Goal: Transaction & Acquisition: Purchase product/service

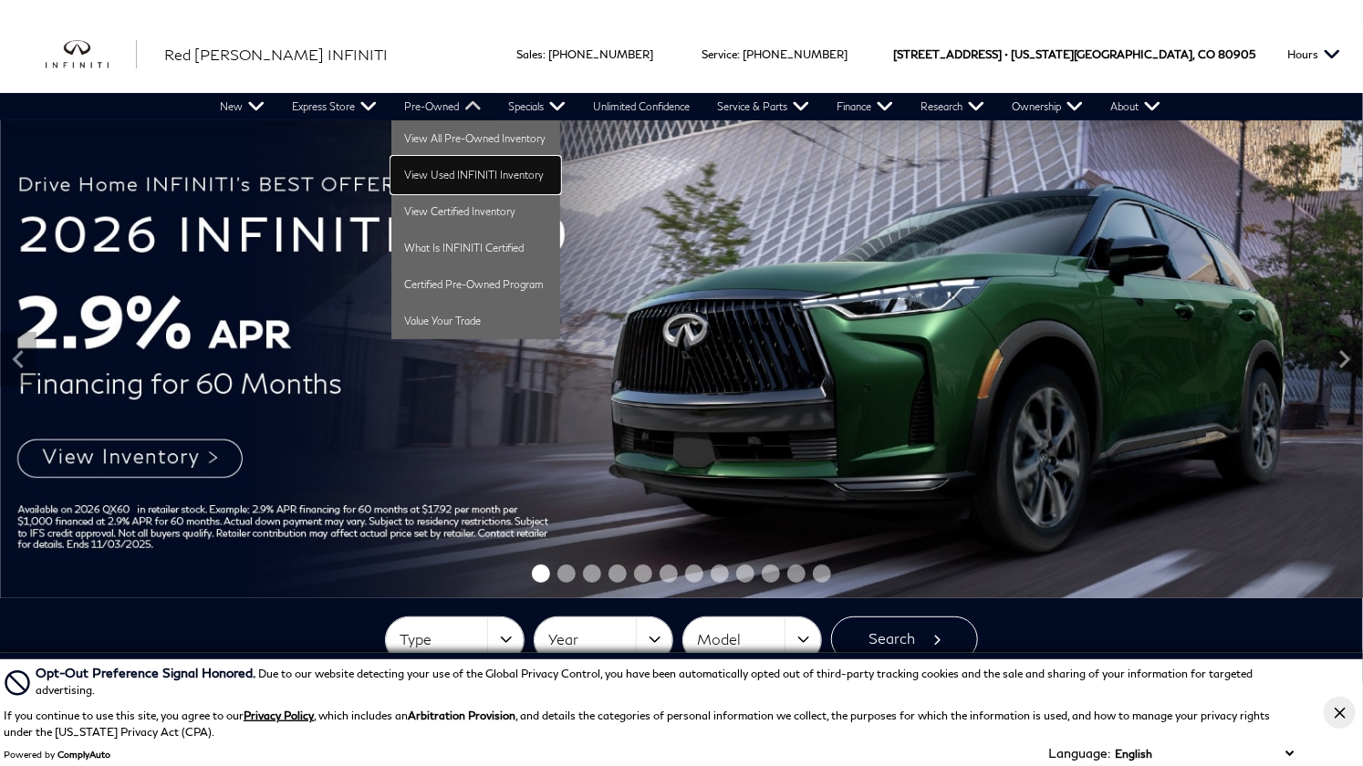
click at [424, 173] on link "View Used INFINITI Inventory" at bounding box center [475, 175] width 169 height 36
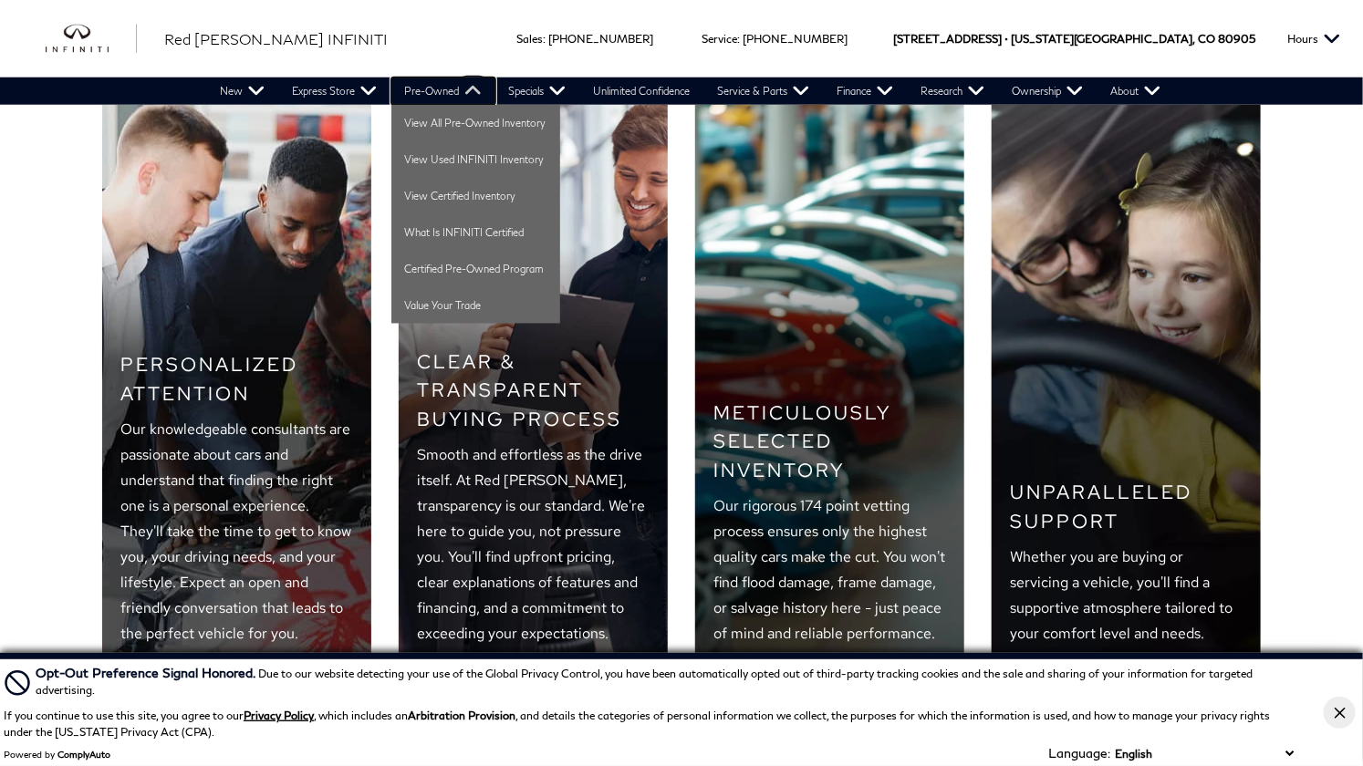
click at [447, 91] on link "Pre-Owned" at bounding box center [443, 91] width 104 height 27
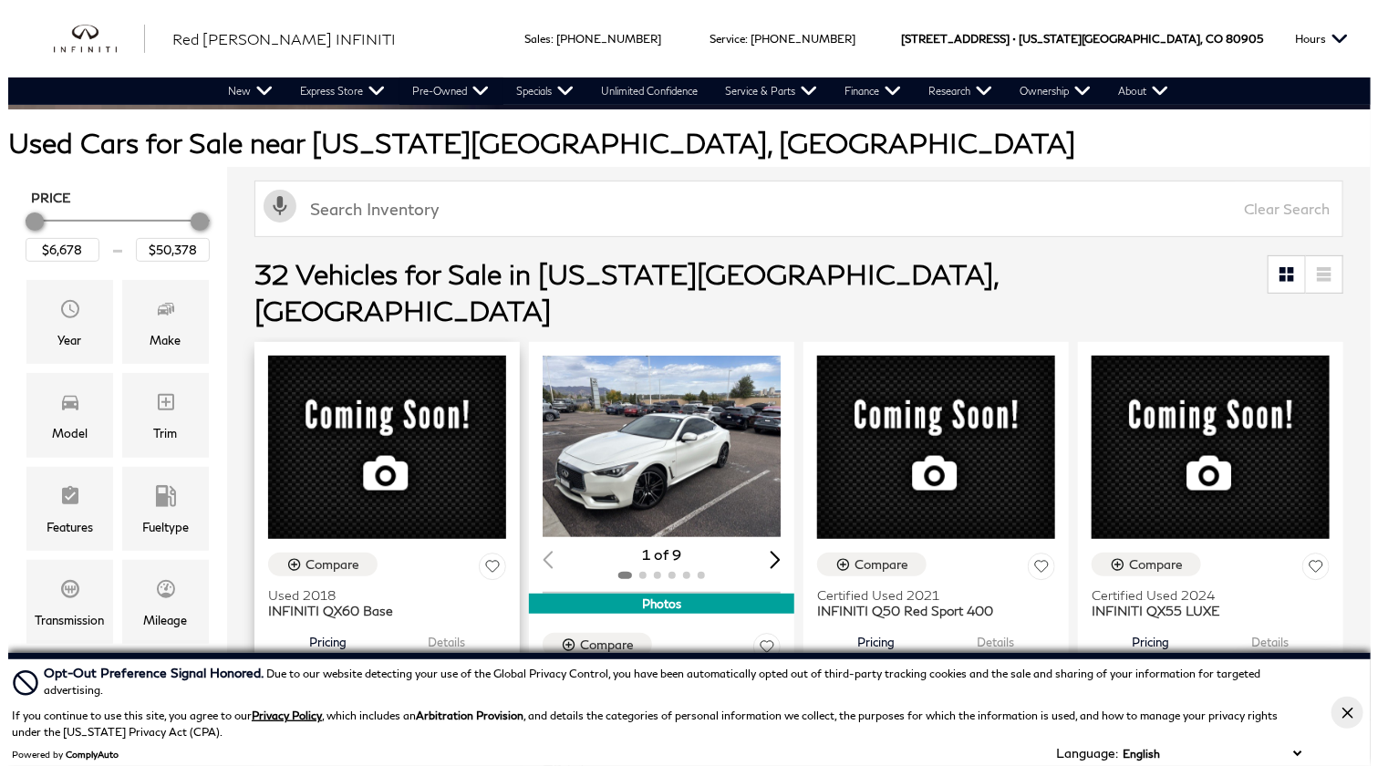
scroll to position [153, 0]
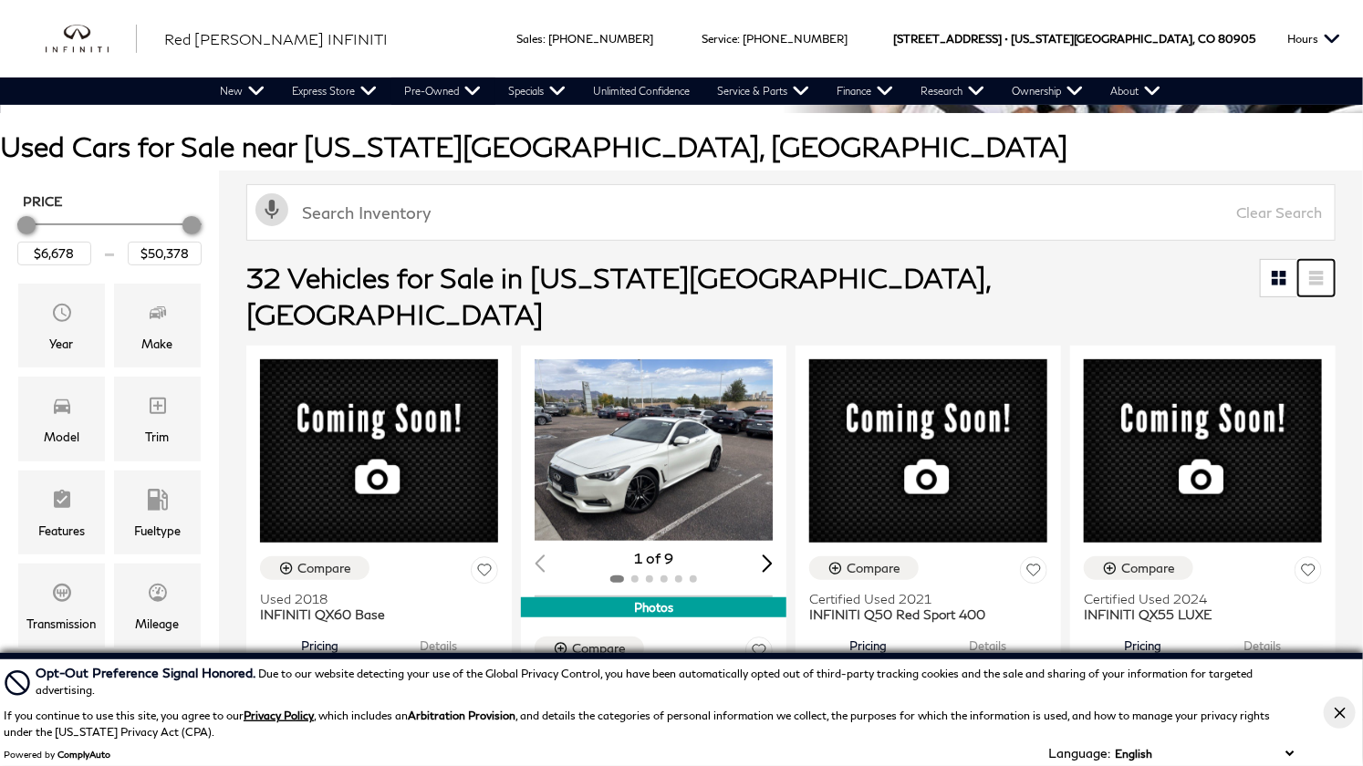
click at [1323, 271] on icon at bounding box center [1316, 273] width 15 height 4
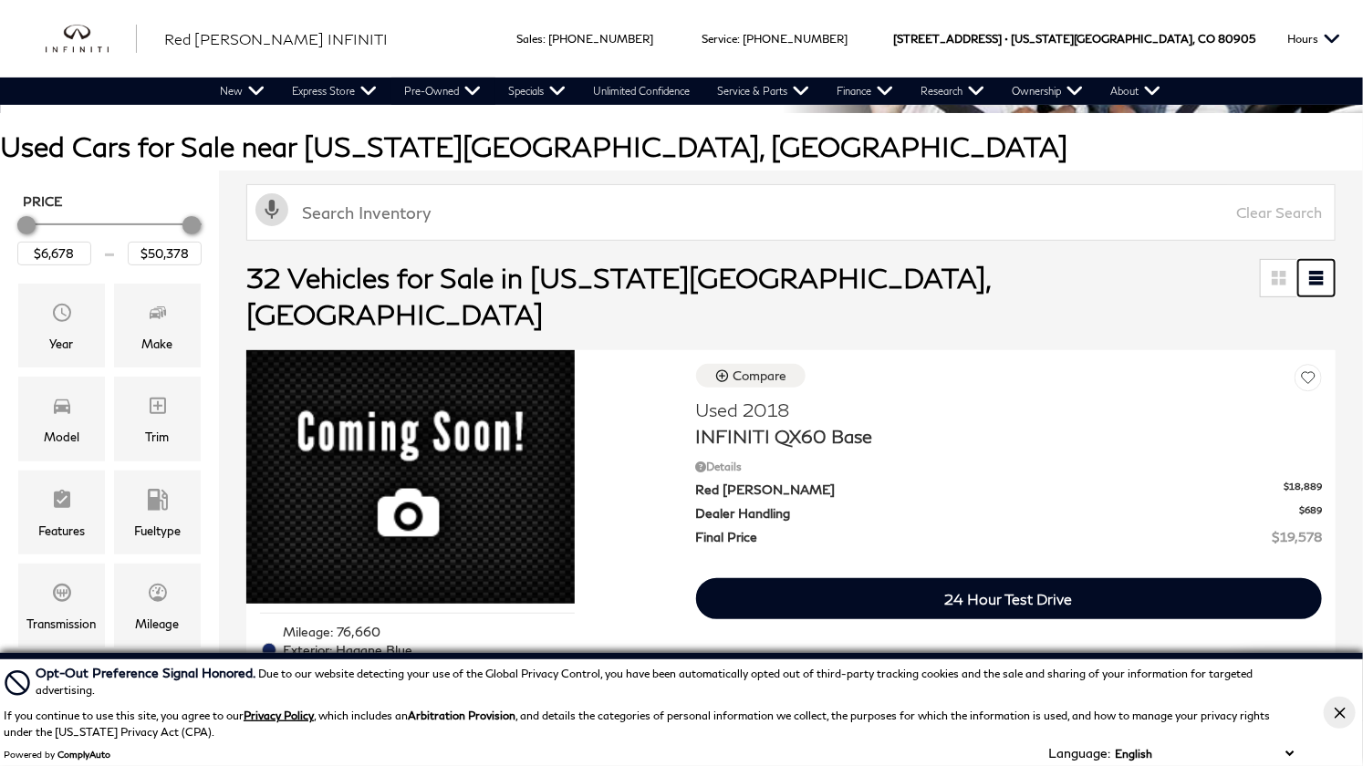
click at [1323, 271] on icon at bounding box center [1316, 273] width 15 height 4
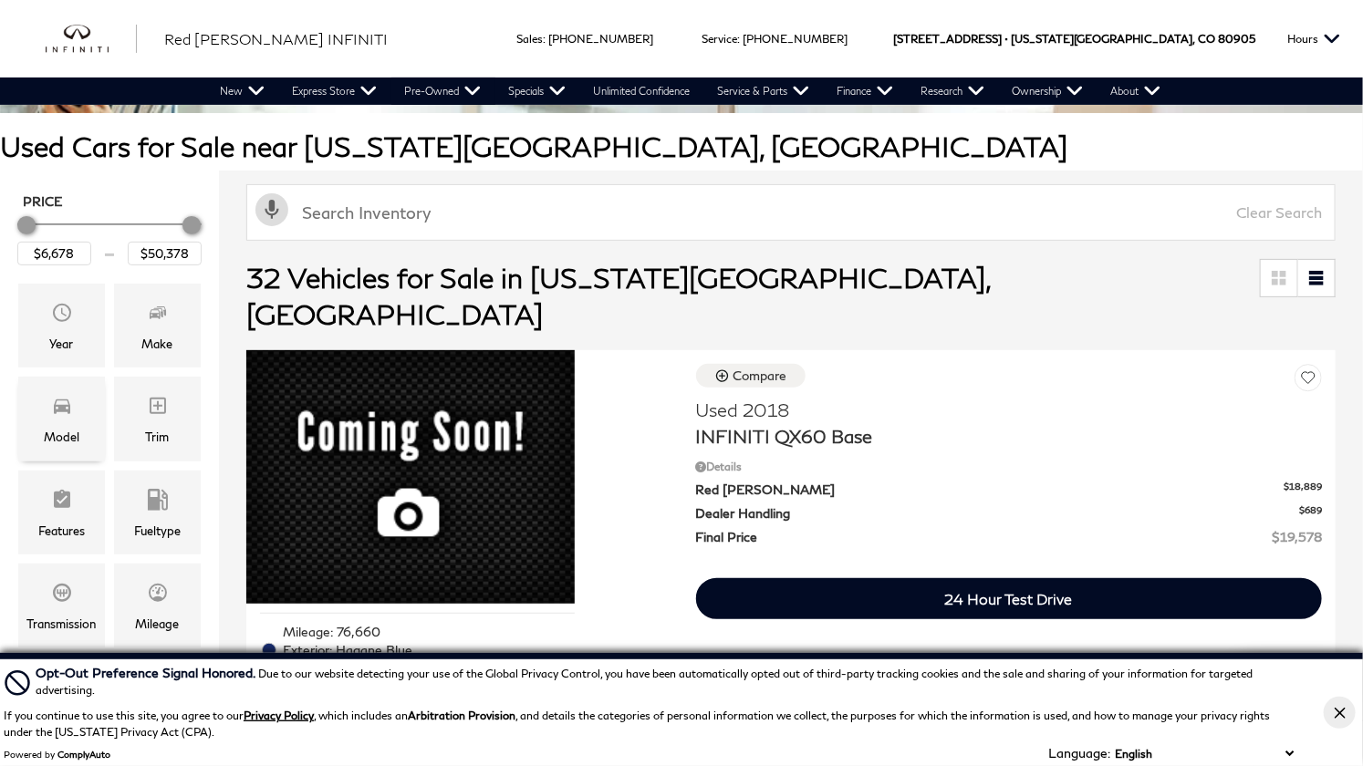
click at [57, 430] on div "Model" at bounding box center [62, 437] width 36 height 20
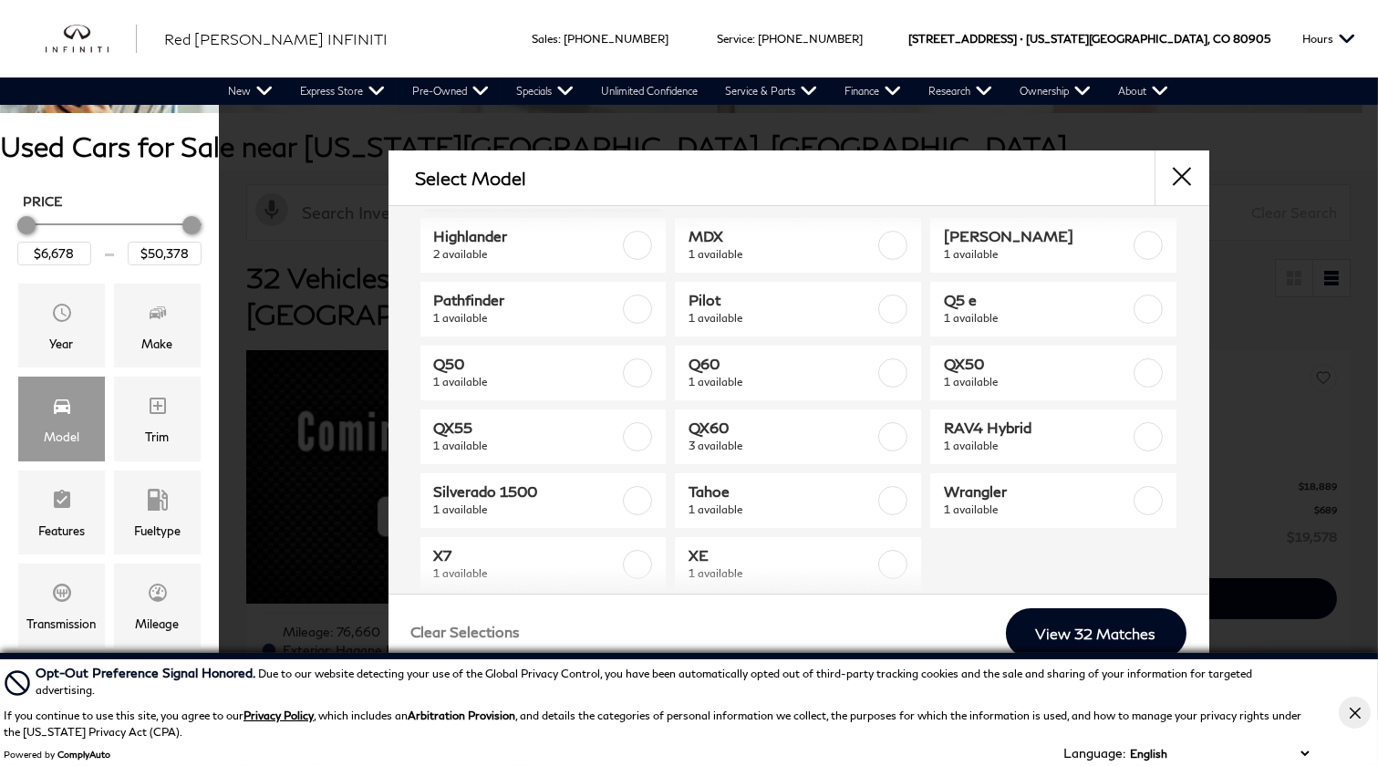
scroll to position [276, 0]
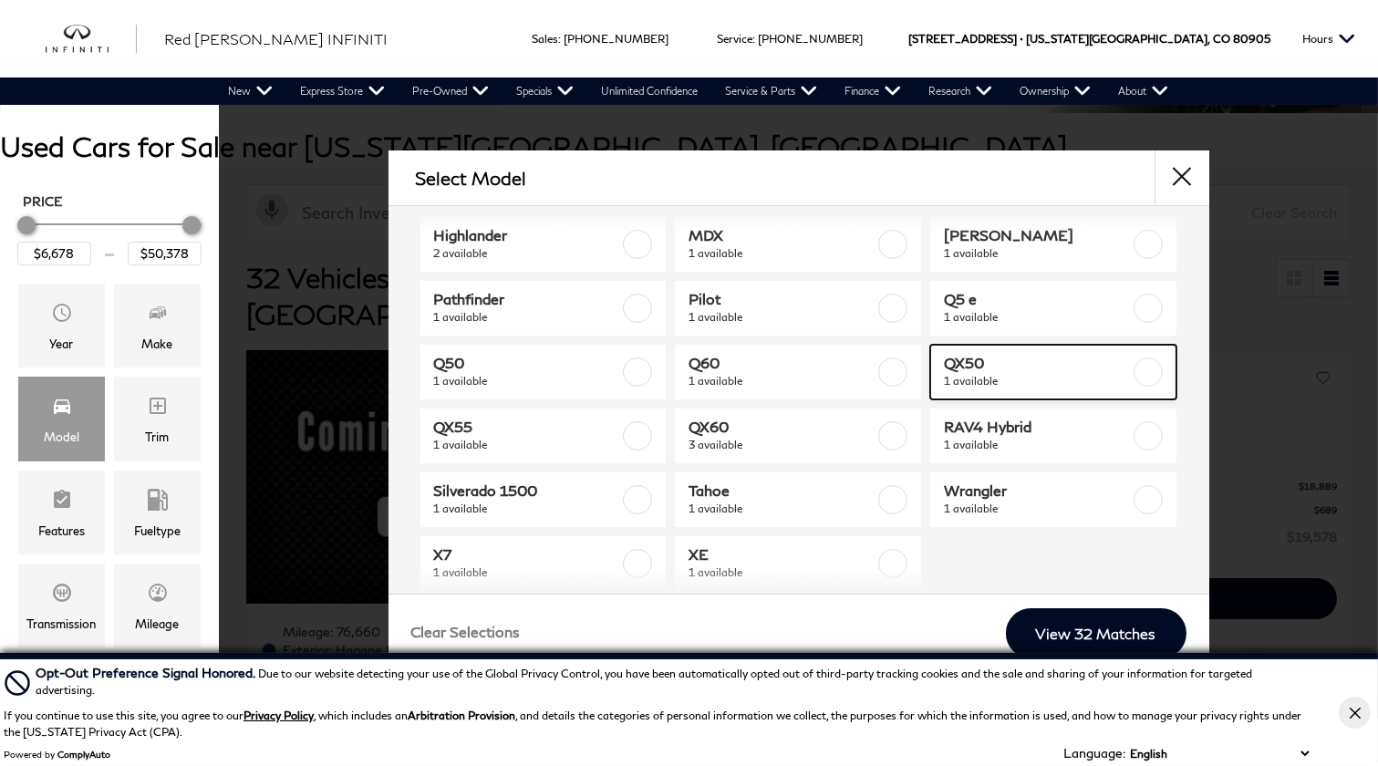
click at [1010, 379] on span "1 available" at bounding box center [1037, 381] width 186 height 18
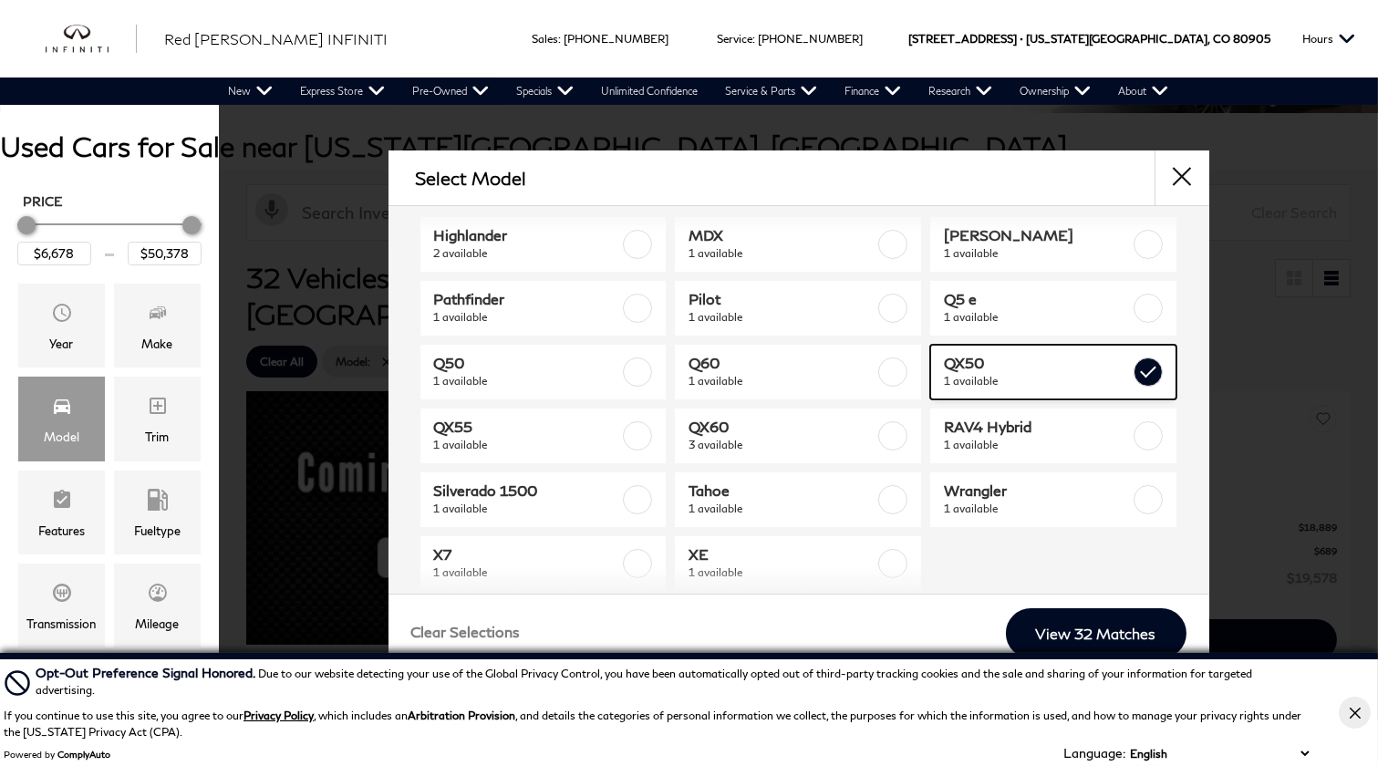
type input "$40,078"
checkbox input "true"
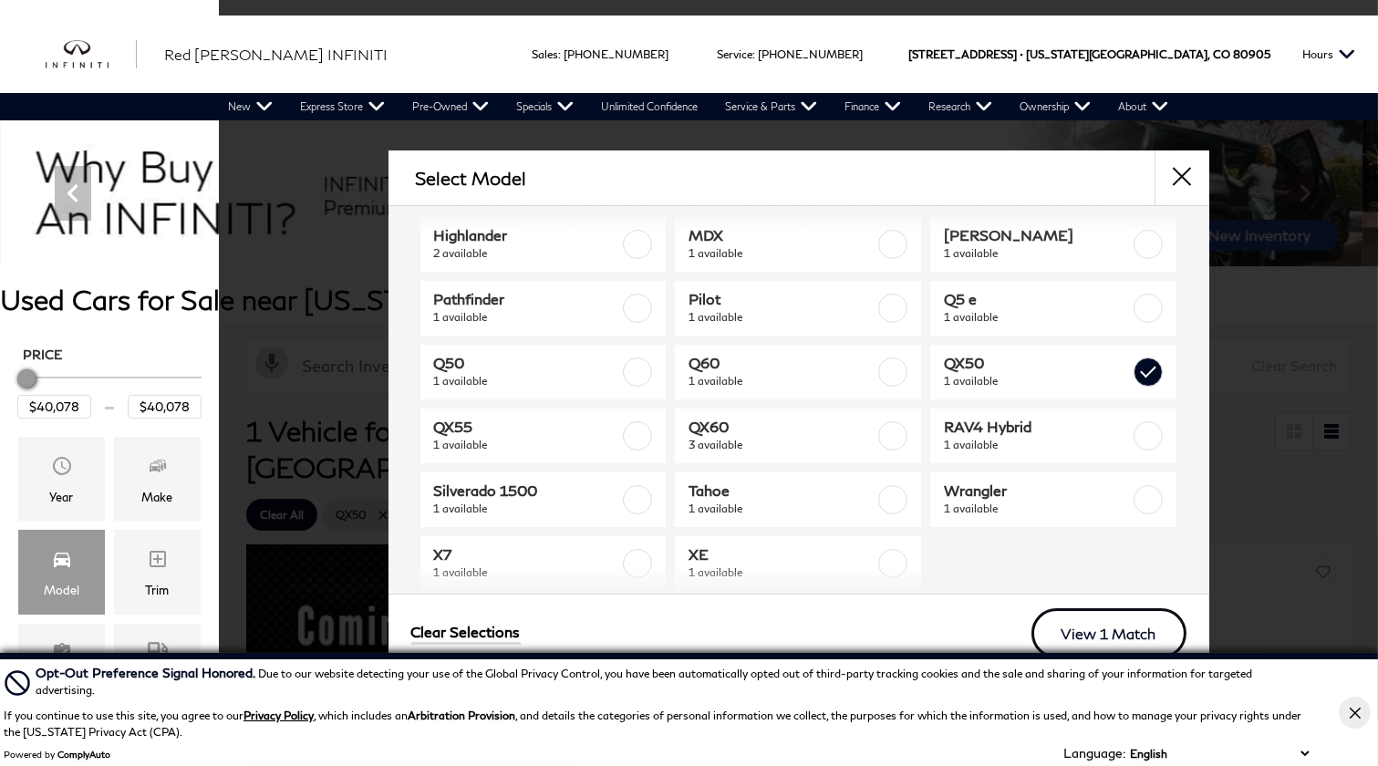
click at [1087, 629] on link "View 1 Match" at bounding box center [1109, 633] width 155 height 50
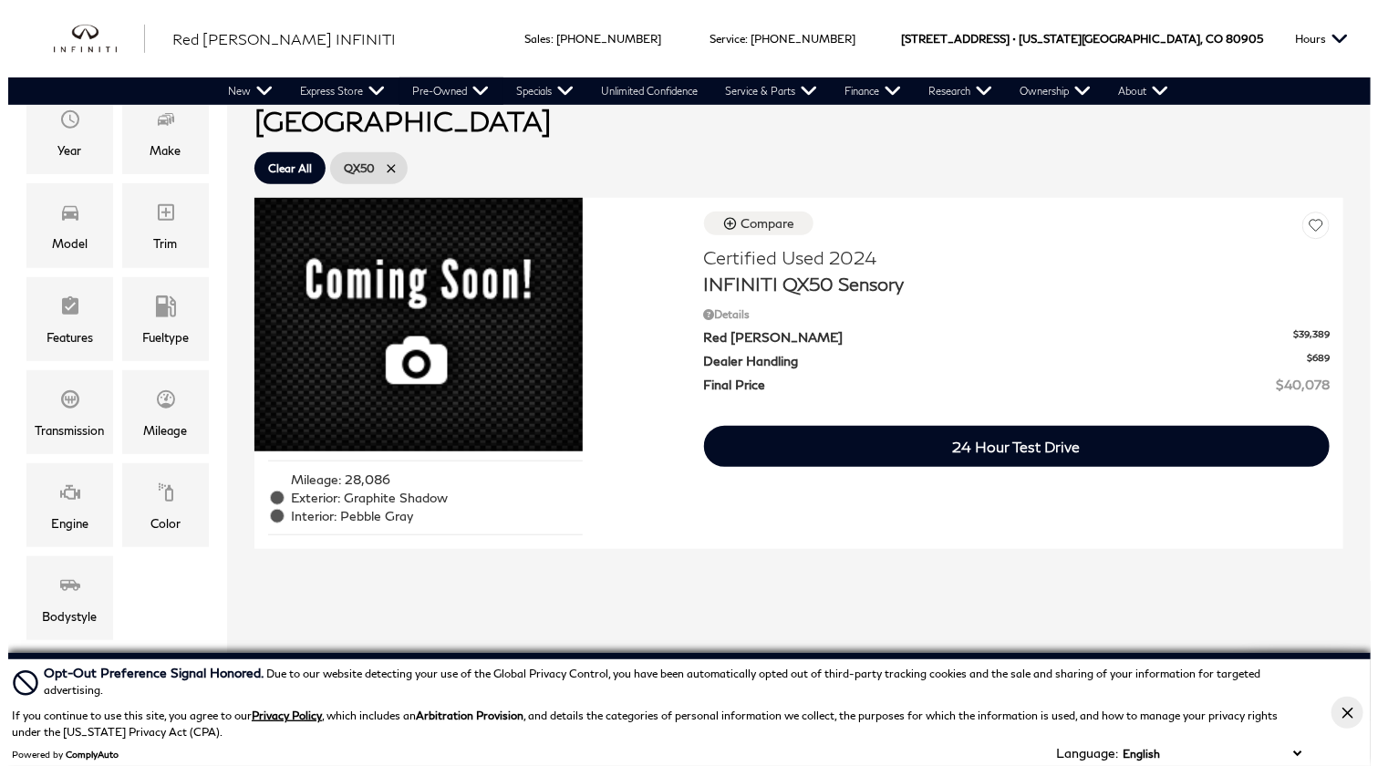
scroll to position [348, 0]
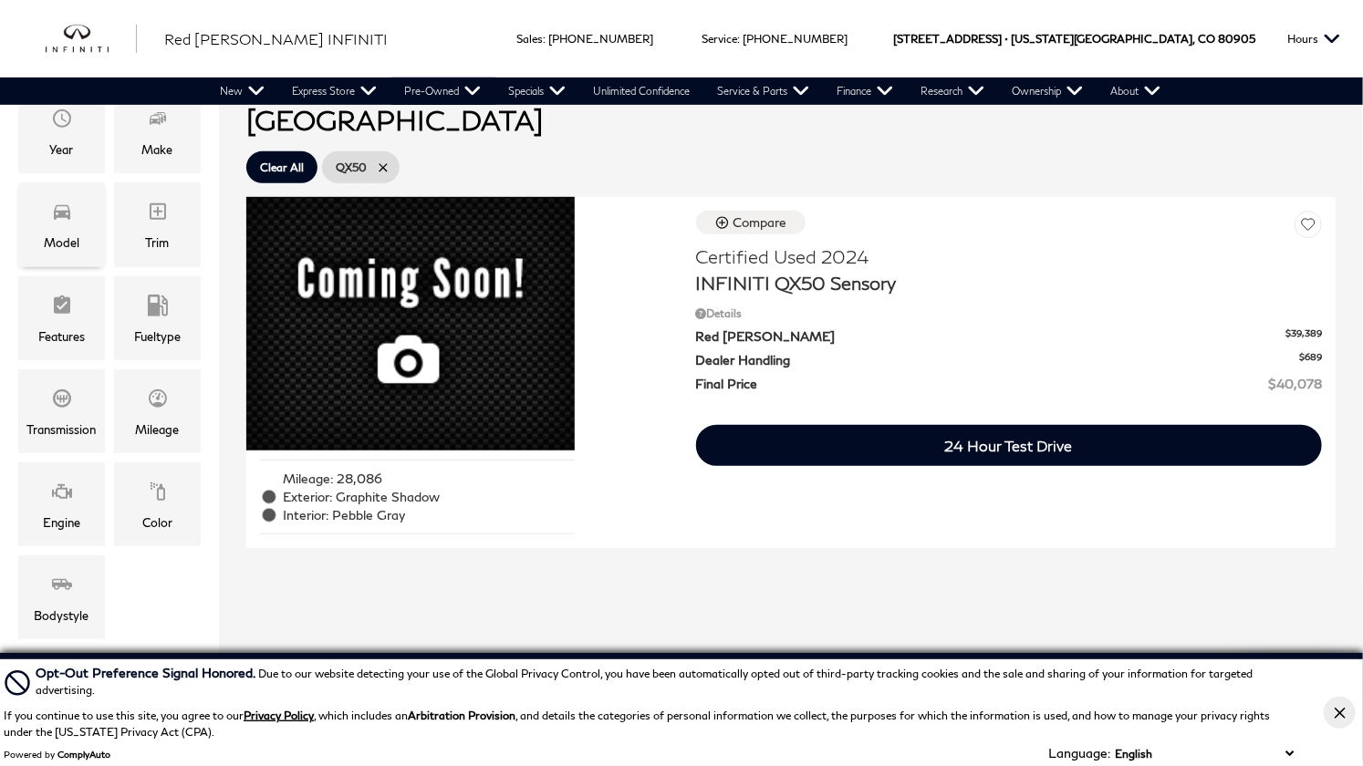
click at [63, 230] on span "Model" at bounding box center [62, 214] width 22 height 36
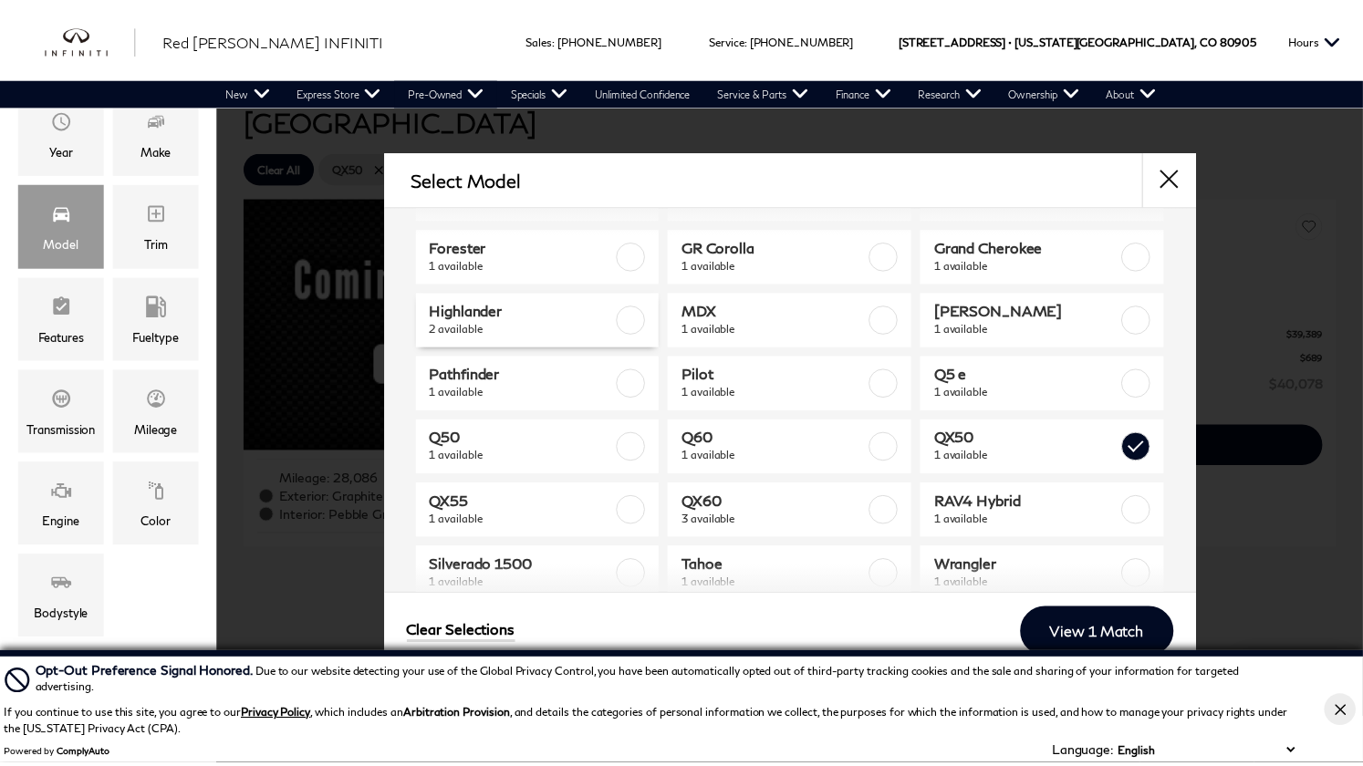
scroll to position [202, 0]
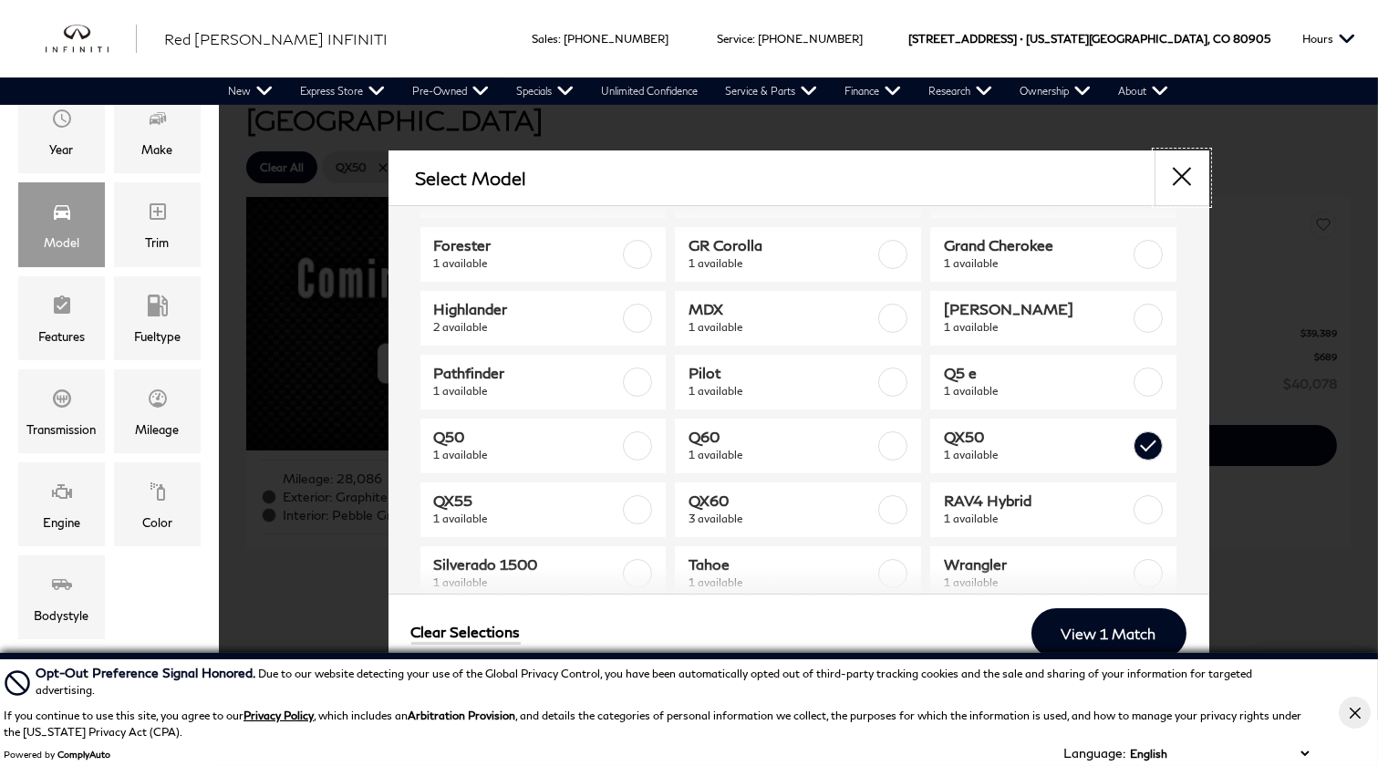
click at [1183, 178] on button "close" at bounding box center [1182, 177] width 55 height 55
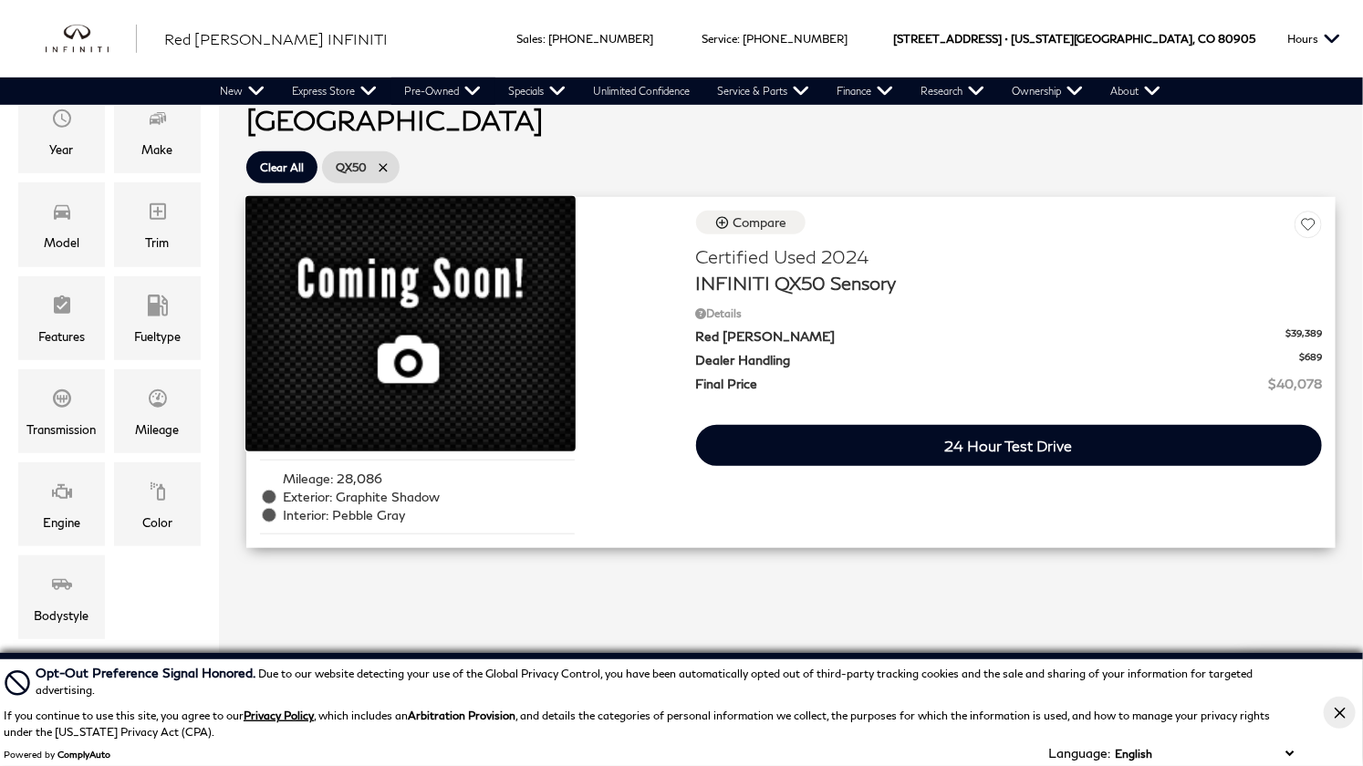
click at [493, 275] on div at bounding box center [410, 324] width 328 height 254
